Goal: Information Seeking & Learning: Learn about a topic

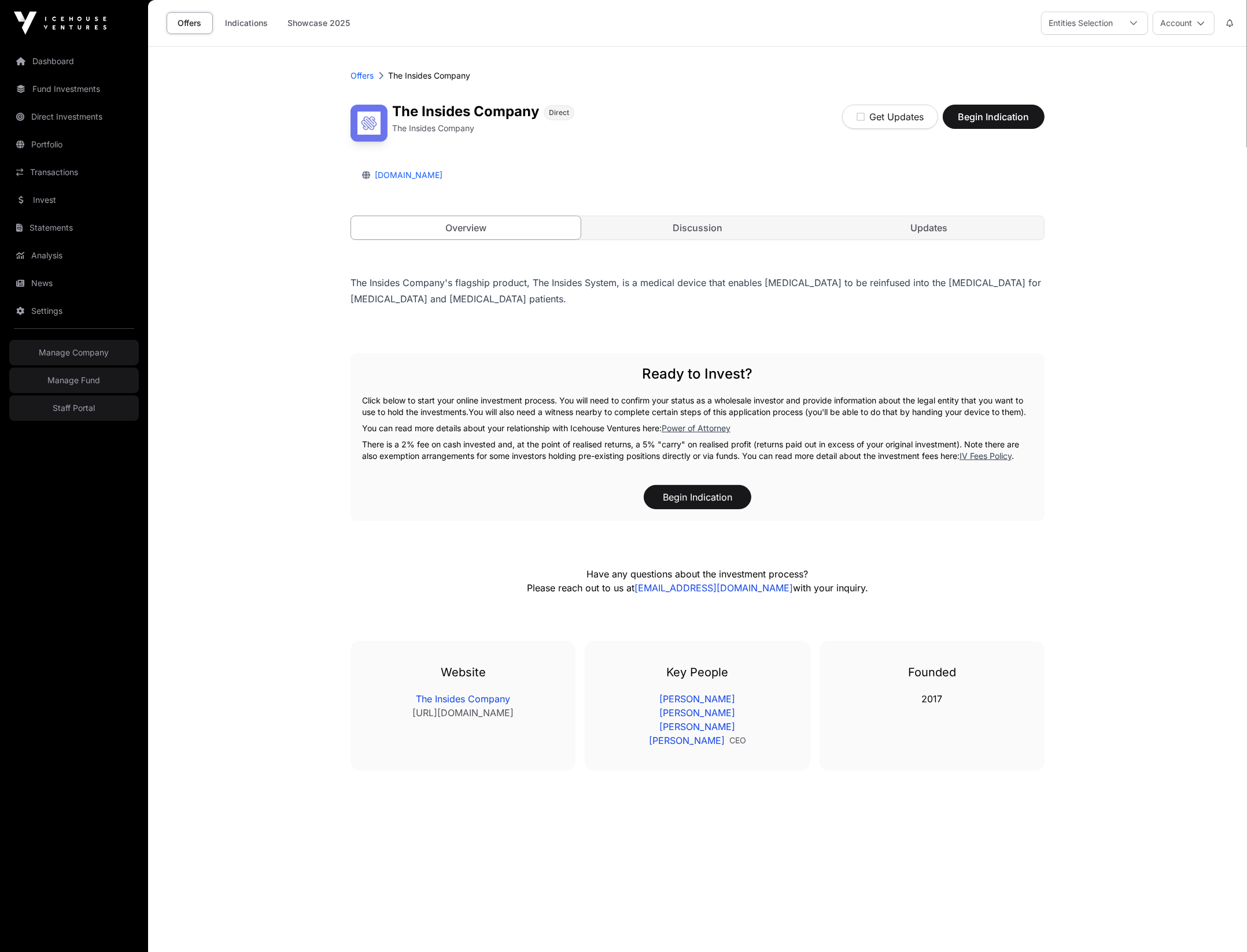
click at [663, 80] on div "Offers The Insides Company" at bounding box center [697, 76] width 694 height 12
click at [742, 53] on header "Offers The Insides Company The Insides Company Direct The Insides Company Get U…" at bounding box center [697, 155] width 694 height 216
